Goal: Task Accomplishment & Management: Manage account settings

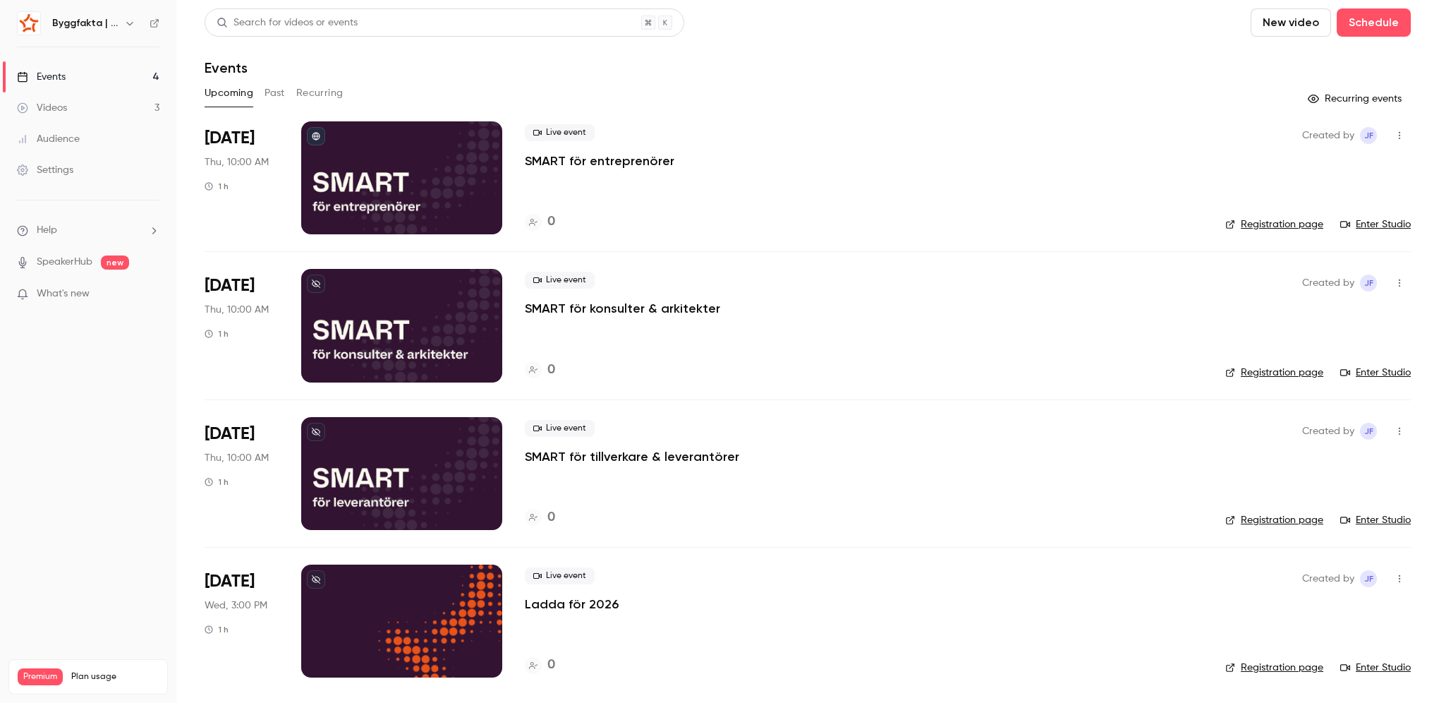
click at [129, 28] on icon "button" at bounding box center [129, 23] width 11 height 11
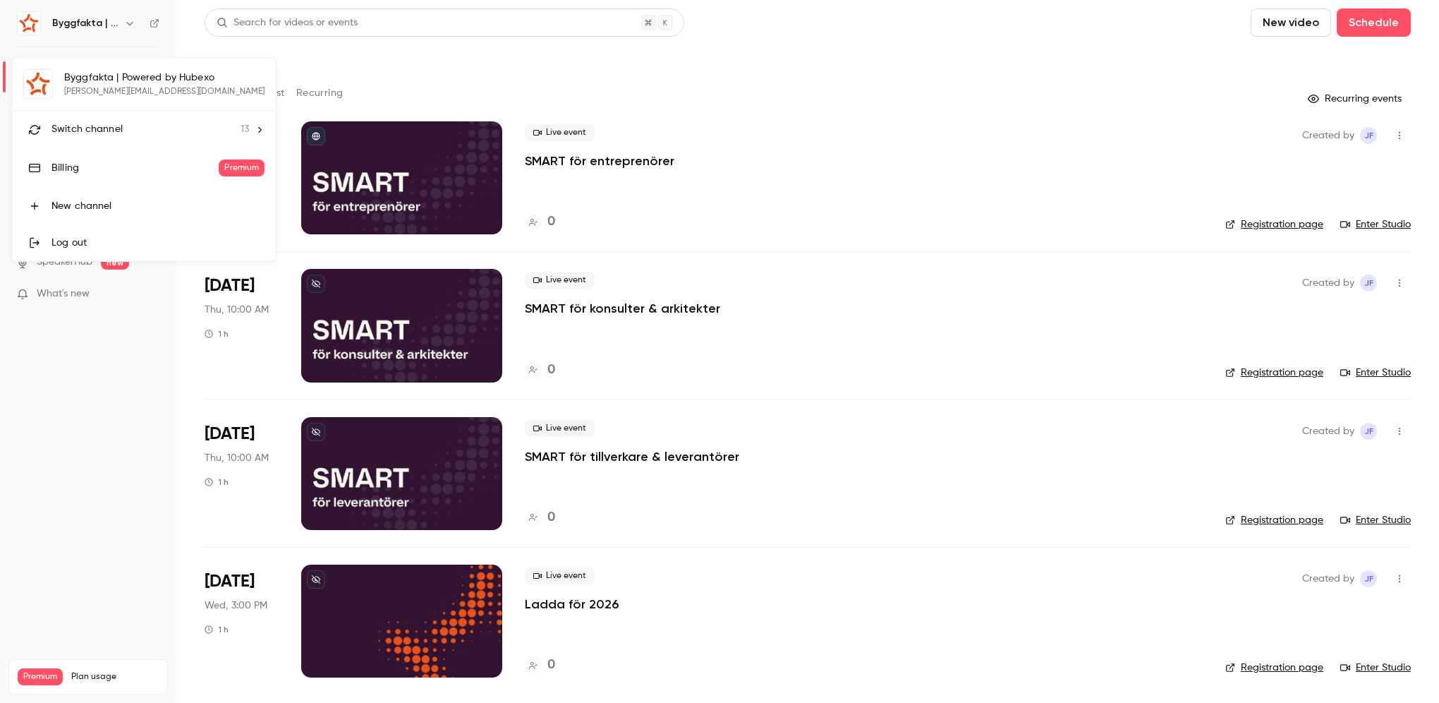
click at [98, 128] on span "Switch channel" at bounding box center [87, 129] width 71 height 15
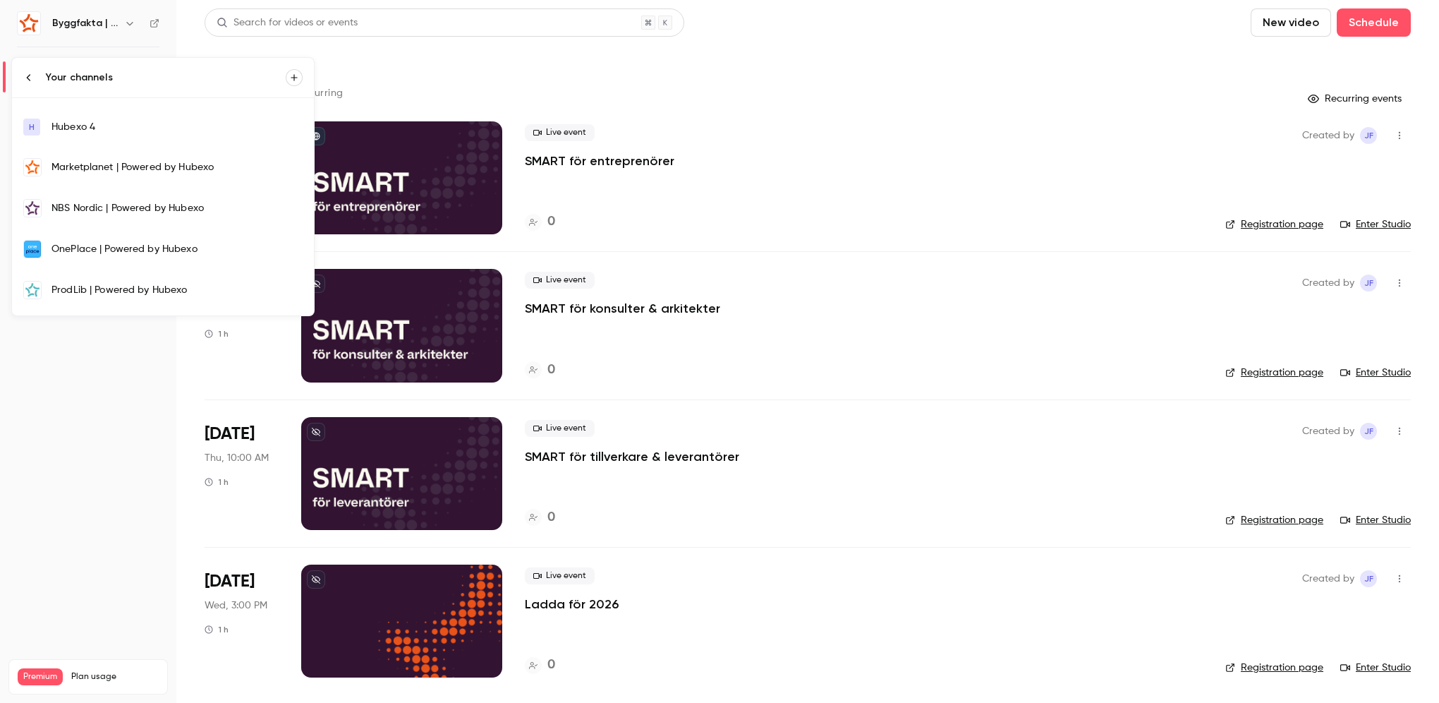
scroll to position [282, 0]
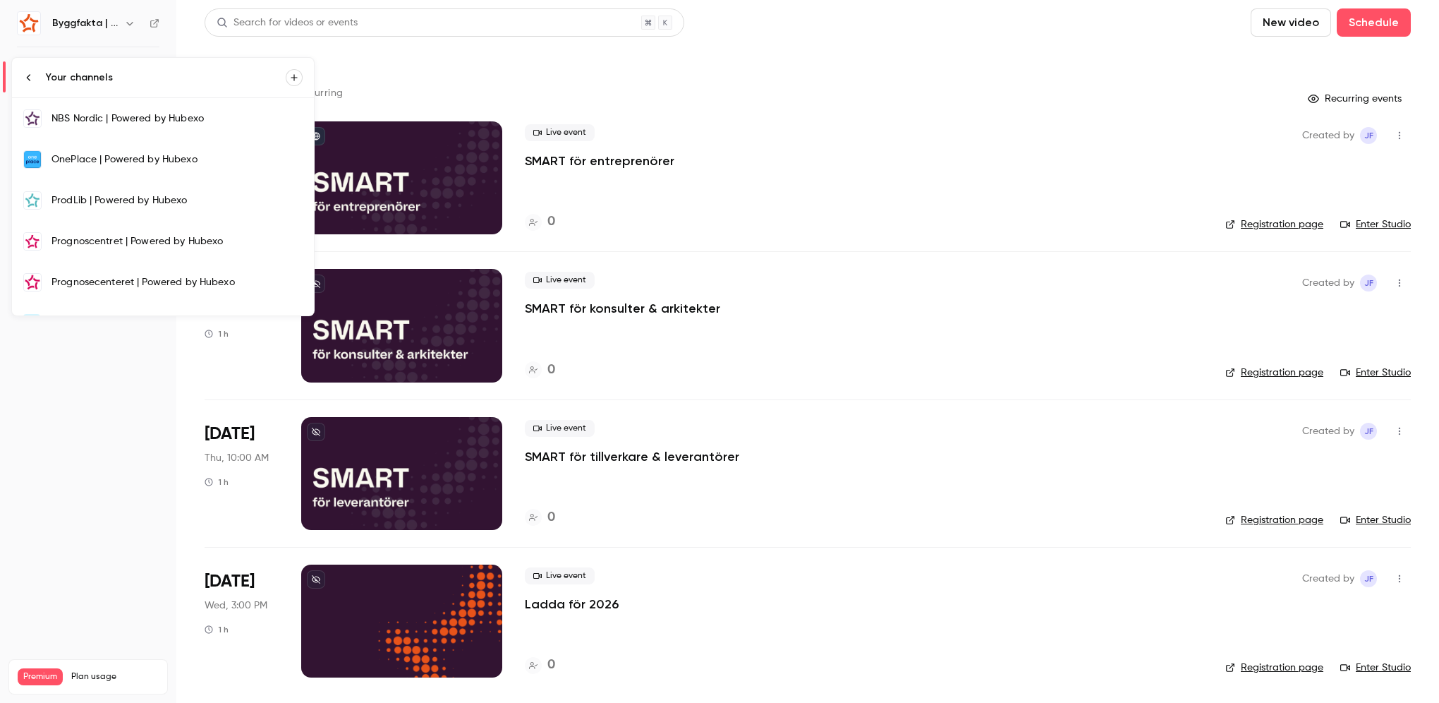
click at [147, 246] on link "Prognoscentret | Powered by Hubexo" at bounding box center [163, 241] width 302 height 41
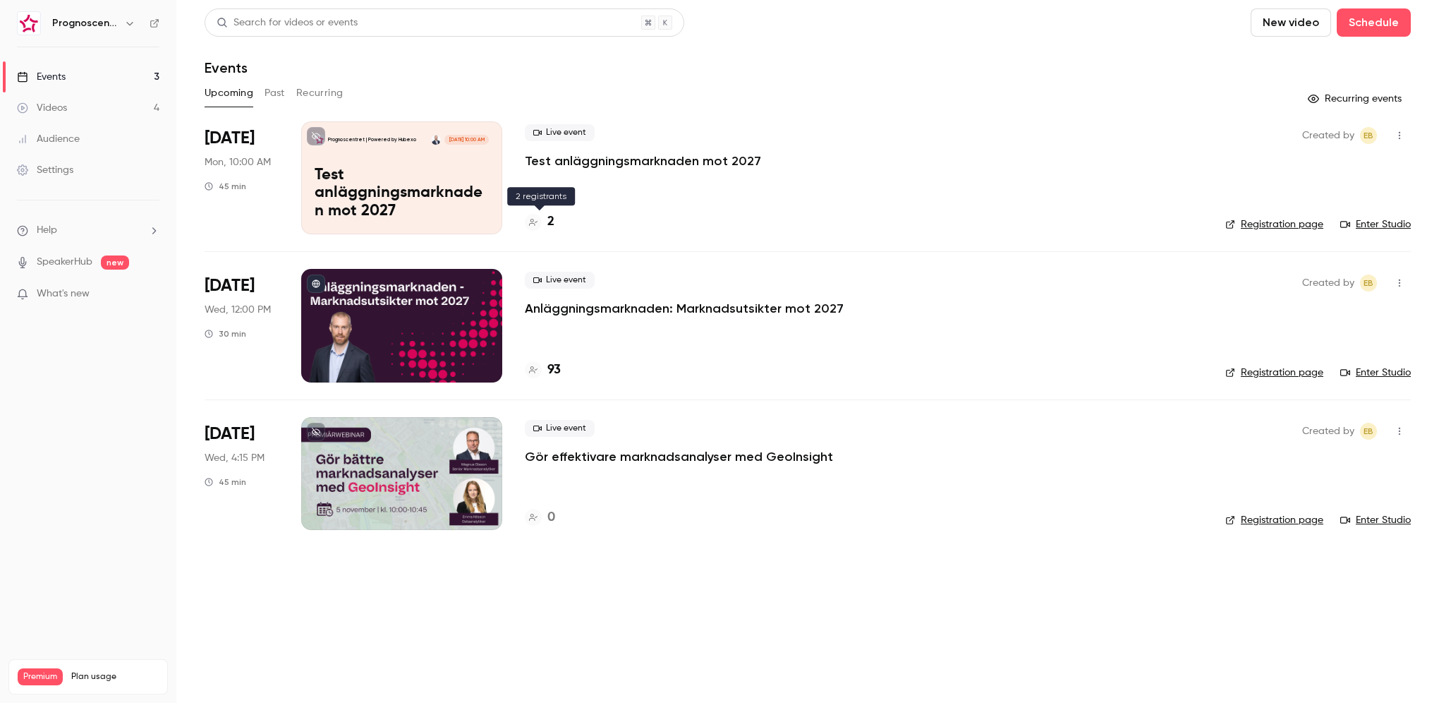
click at [550, 222] on h4 "2" at bounding box center [551, 221] width 7 height 19
click at [598, 164] on p "Test anläggningsmarknaden mot 2027" at bounding box center [643, 160] width 236 height 17
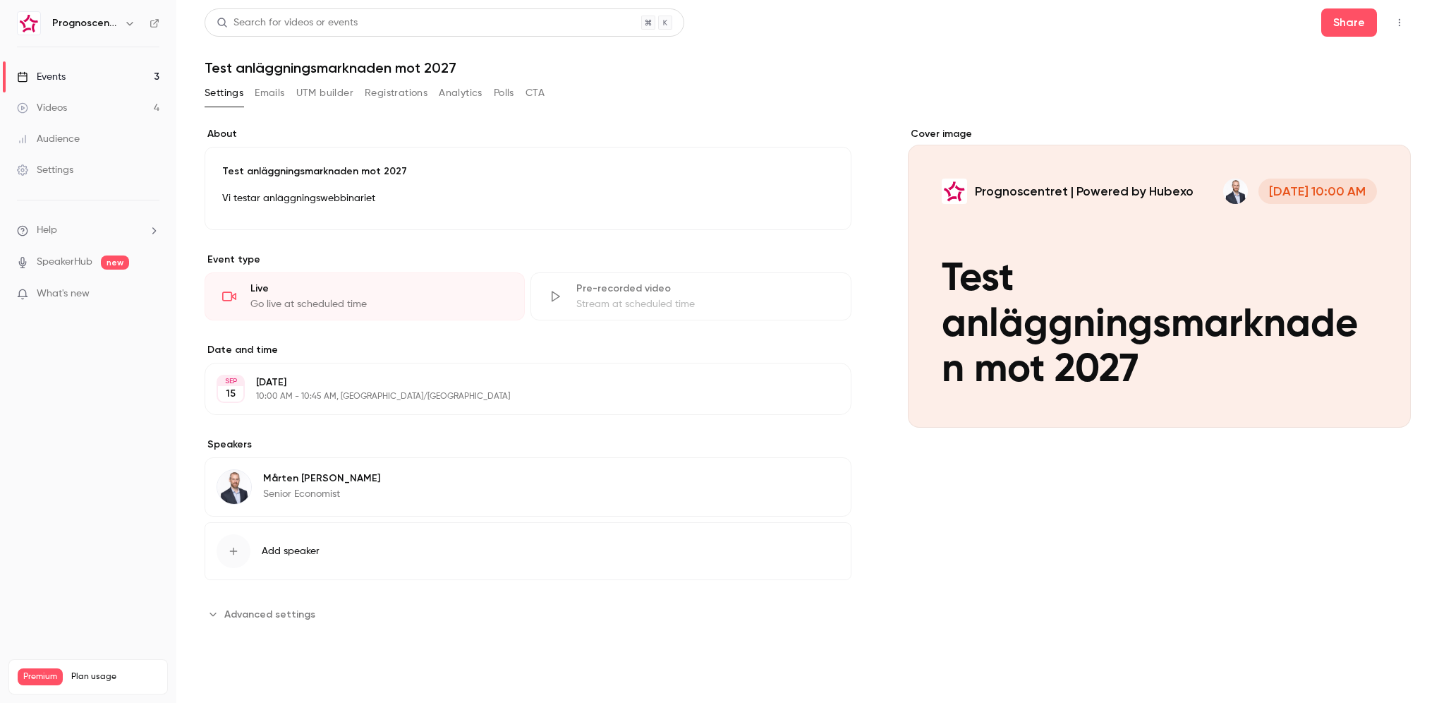
click at [1400, 24] on icon "button" at bounding box center [1399, 23] width 11 height 10
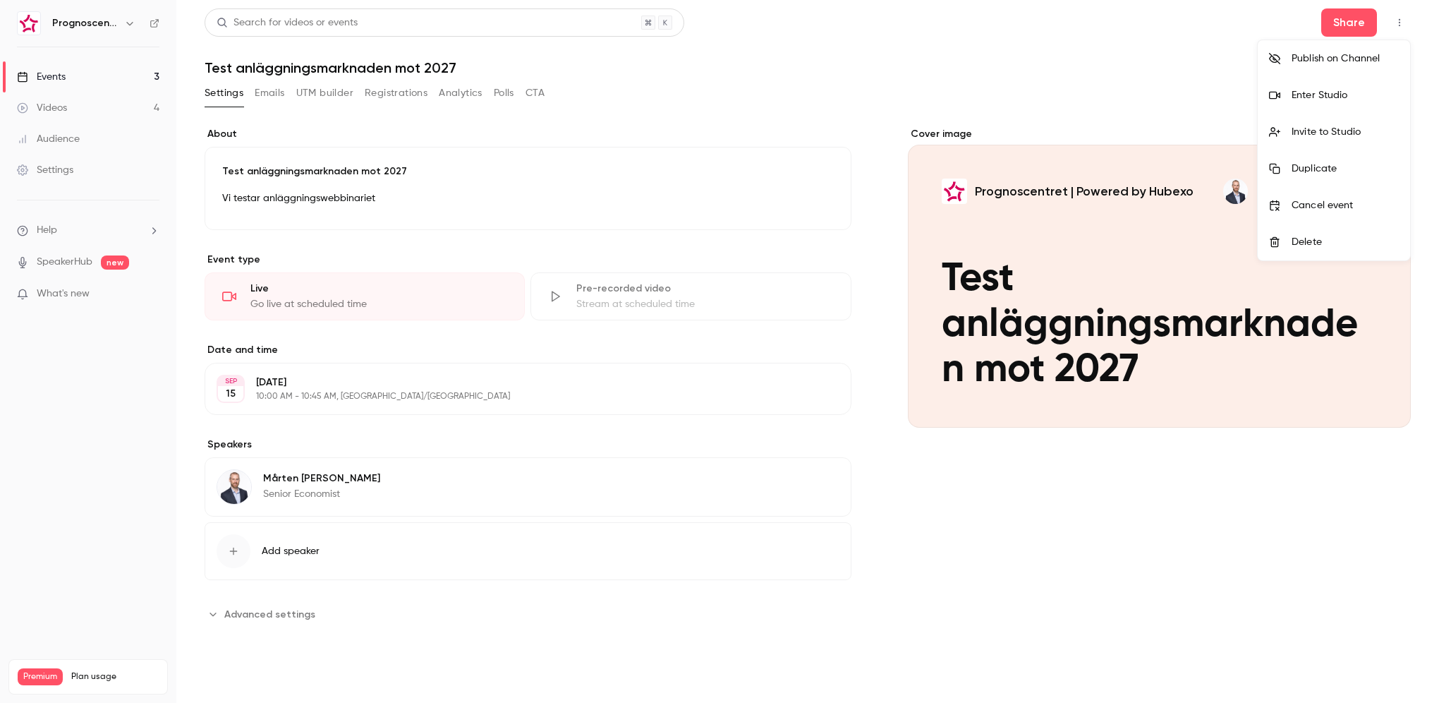
click at [1353, 103] on li "Enter Studio" at bounding box center [1334, 95] width 152 height 37
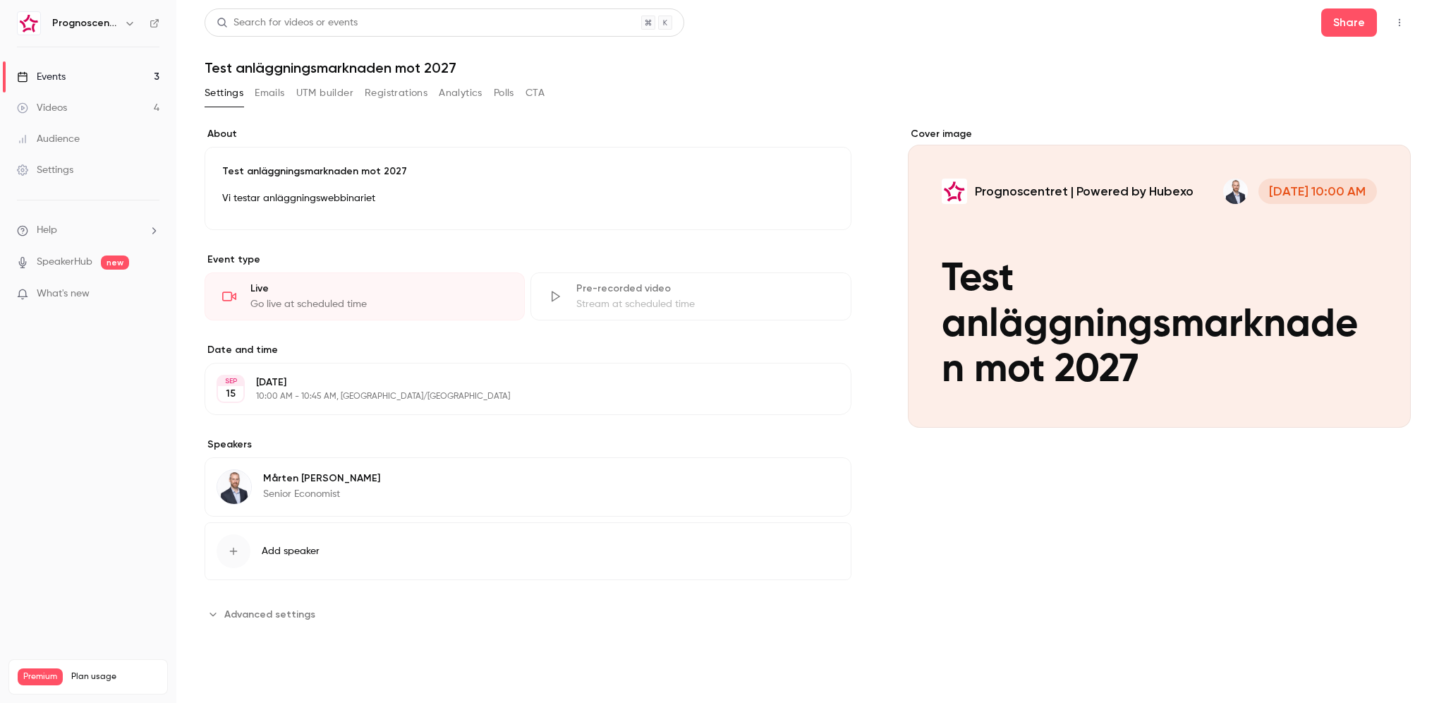
click at [1391, 25] on button "button" at bounding box center [1400, 22] width 23 height 23
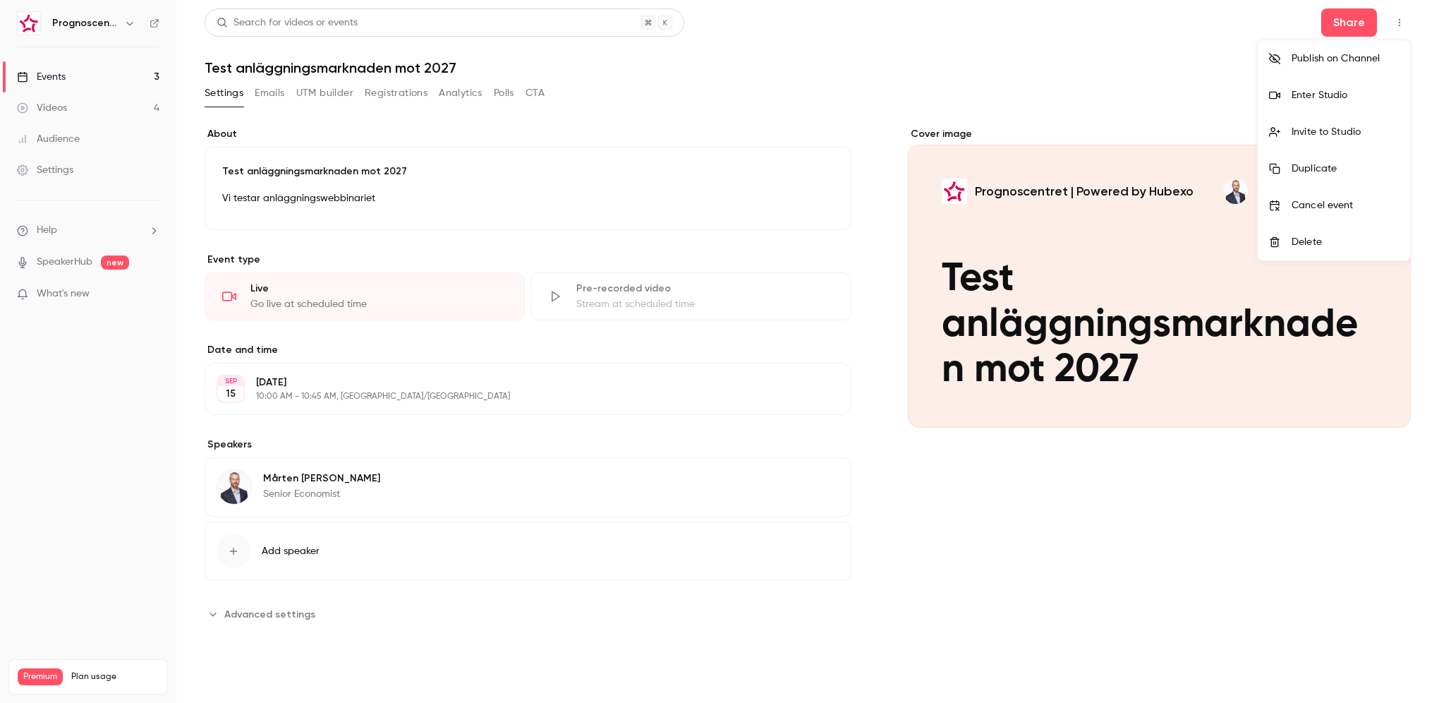
click at [1317, 95] on div "Enter Studio" at bounding box center [1345, 95] width 107 height 14
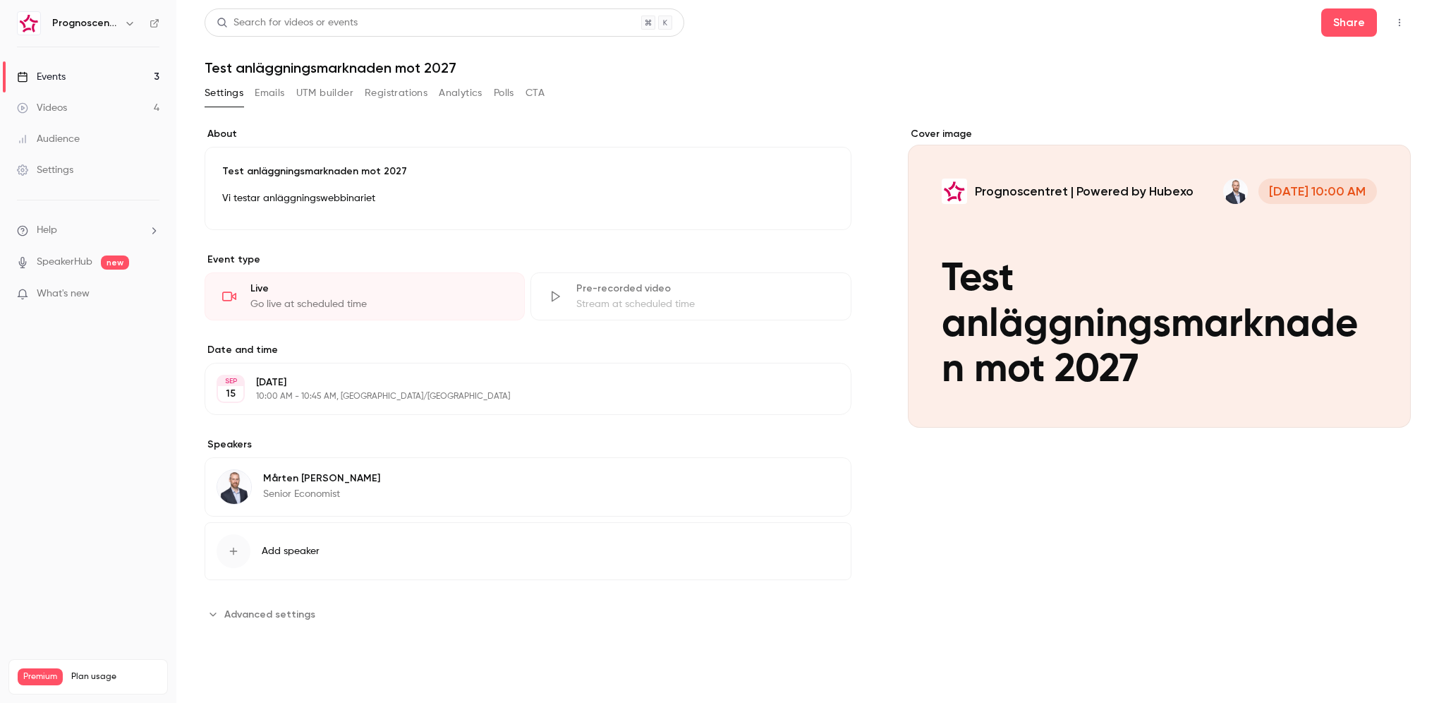
click at [1411, 20] on button "button" at bounding box center [1400, 22] width 23 height 23
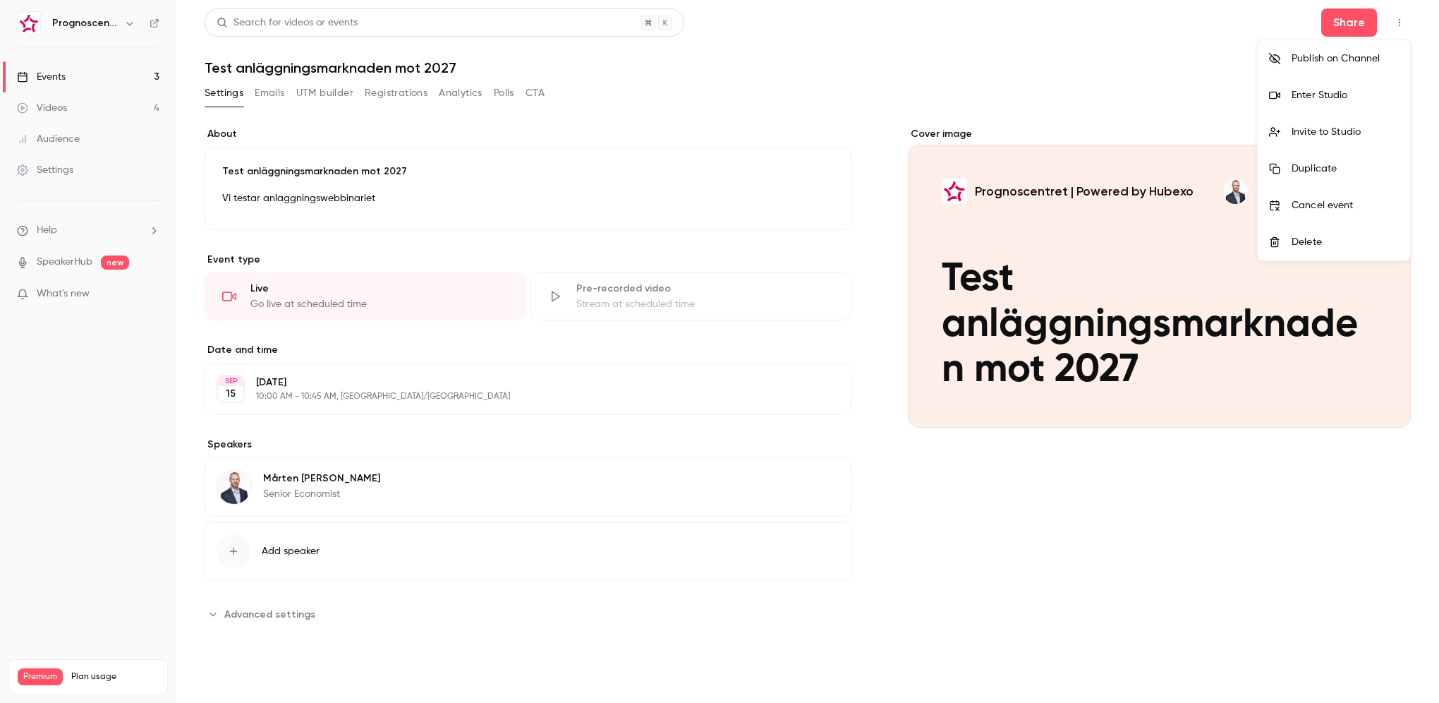
click at [1321, 102] on li "Enter Studio" at bounding box center [1334, 95] width 152 height 37
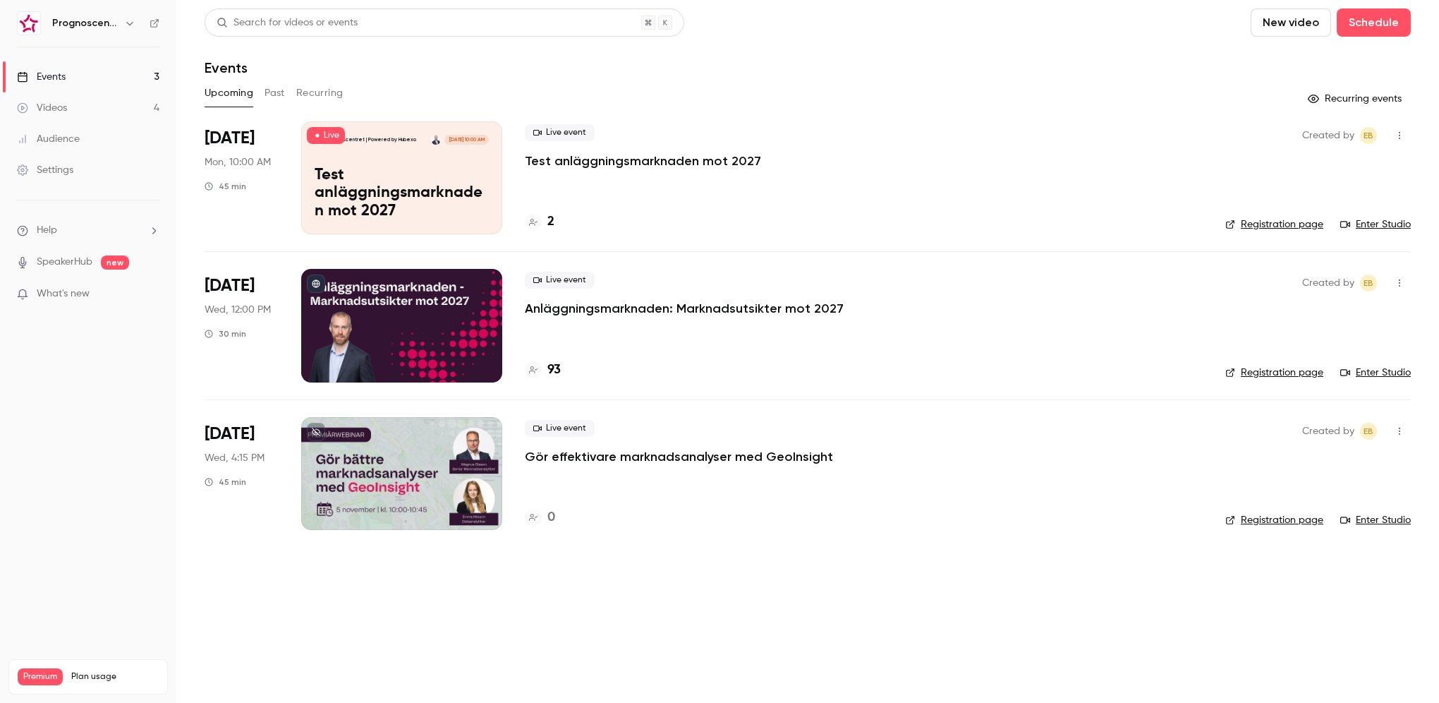
click at [646, 308] on p "Anläggningsmarknaden: Marknadsutsikter mot 2027" at bounding box center [684, 308] width 319 height 17
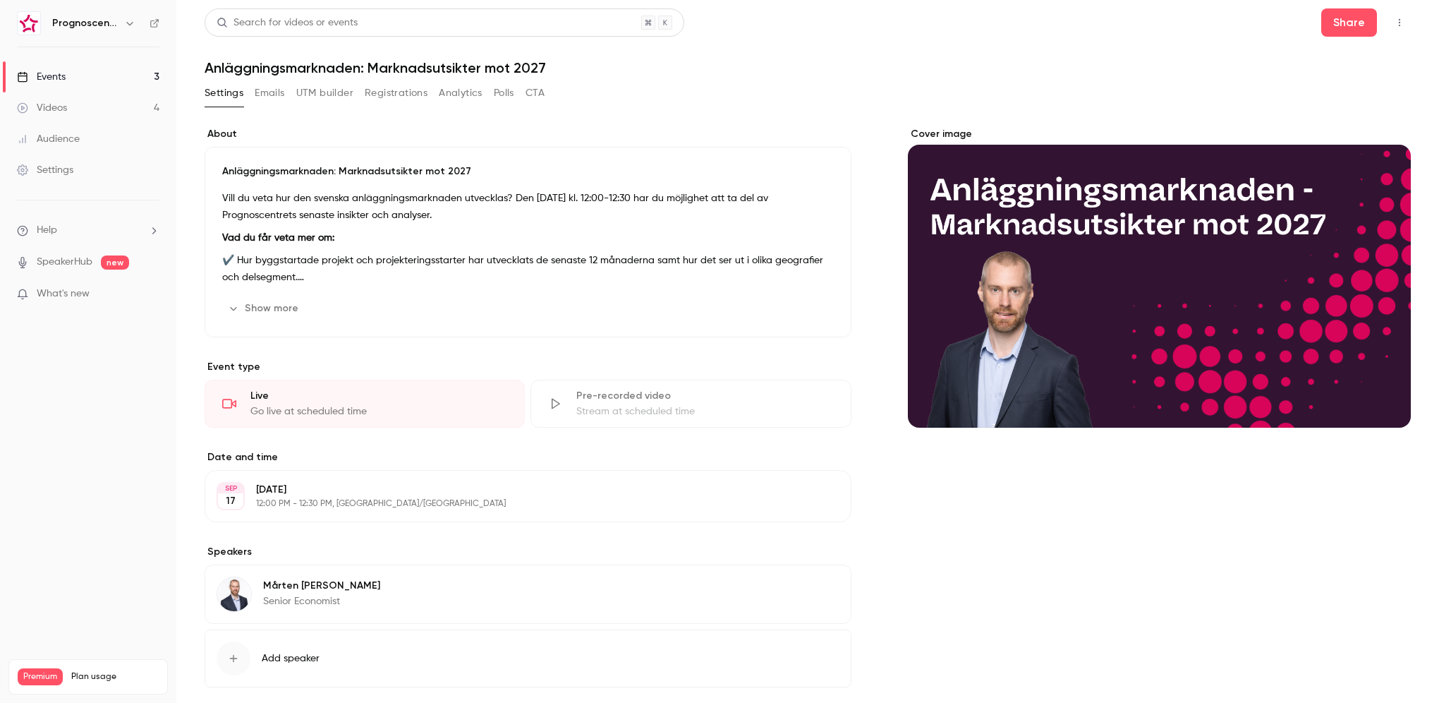
click at [279, 95] on button "Emails" at bounding box center [270, 93] width 30 height 23
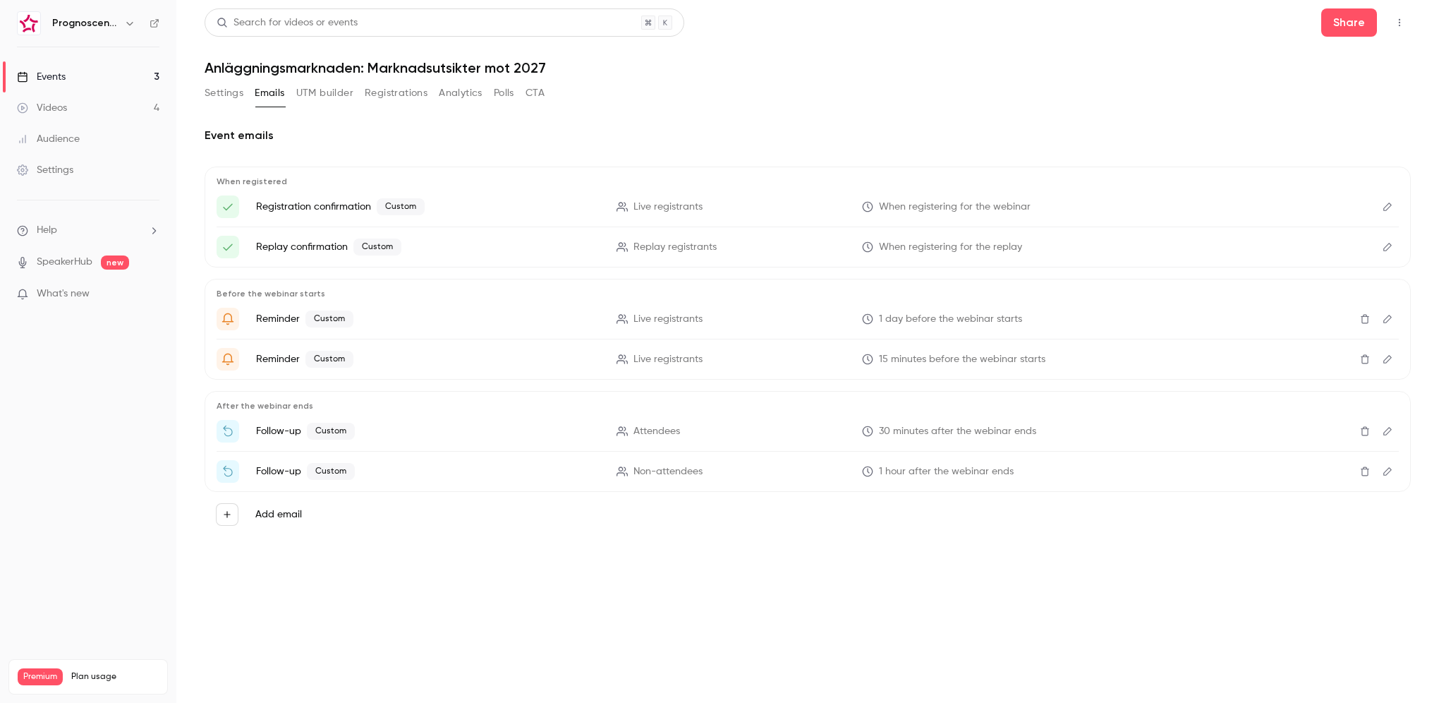
click at [1386, 429] on icon "Edit" at bounding box center [1387, 431] width 11 height 10
